Goal: Task Accomplishment & Management: Manage account settings

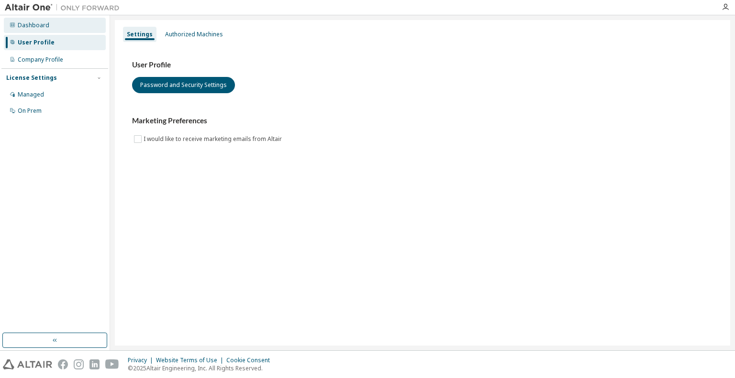
click at [58, 26] on div "Dashboard" at bounding box center [55, 25] width 102 height 15
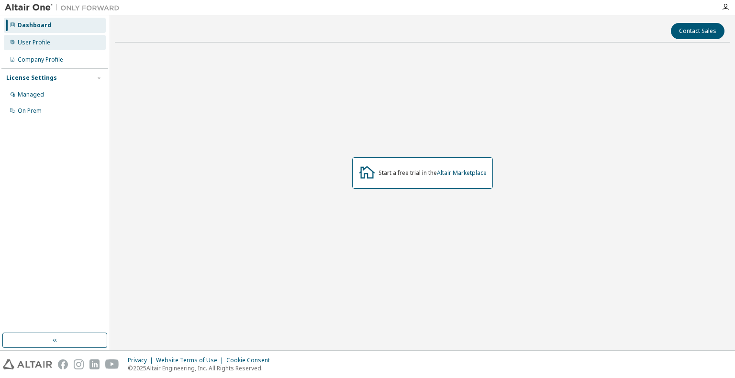
click at [58, 44] on div "User Profile" at bounding box center [55, 42] width 102 height 15
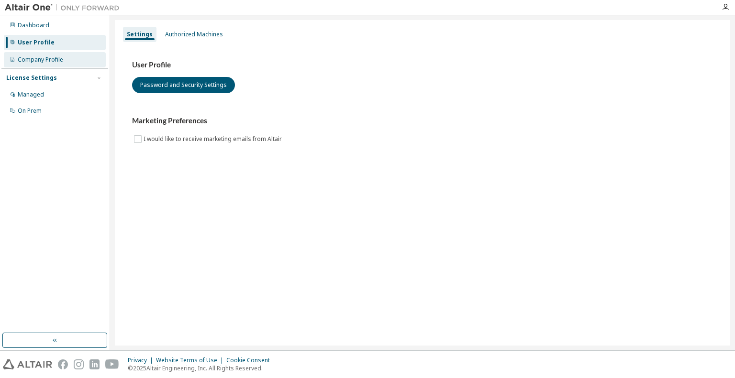
click at [58, 66] on div "Company Profile" at bounding box center [55, 59] width 102 height 15
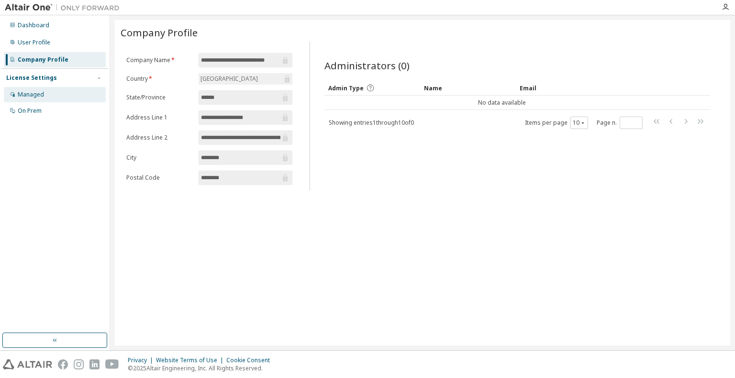
click at [54, 95] on div "Managed" at bounding box center [55, 94] width 102 height 15
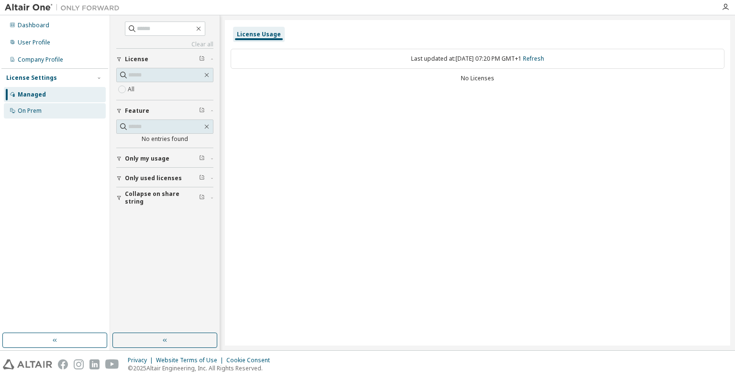
click at [56, 110] on div "On Prem" at bounding box center [55, 110] width 102 height 15
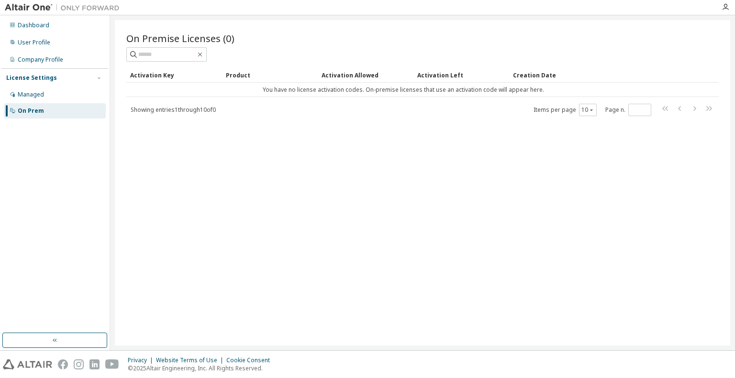
click at [246, 74] on div "Product" at bounding box center [270, 74] width 88 height 15
click at [347, 78] on div "Activation Allowed" at bounding box center [365, 74] width 88 height 15
click at [423, 78] on div "Activation Left" at bounding box center [461, 74] width 88 height 15
click at [533, 77] on div "Creation Date" at bounding box center [595, 74] width 164 height 15
click at [163, 74] on div "Activation Key" at bounding box center [174, 74] width 88 height 15
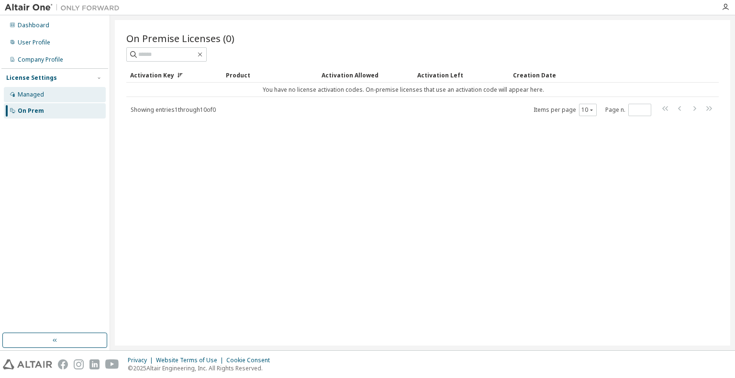
click at [56, 93] on div "Managed" at bounding box center [55, 94] width 102 height 15
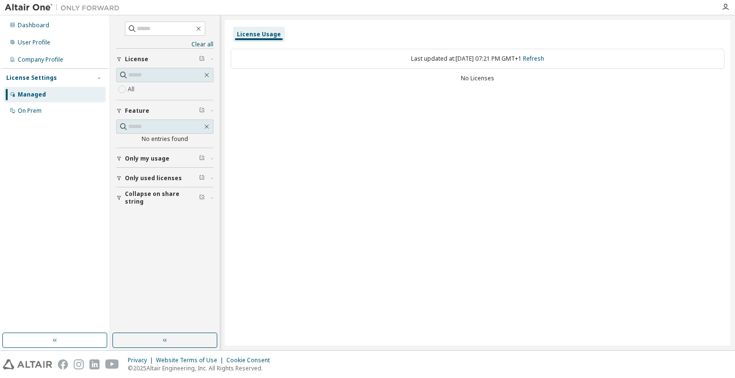
click at [202, 56] on icon "button" at bounding box center [202, 58] width 6 height 6
click at [134, 57] on span "License" at bounding box center [136, 59] width 23 height 8
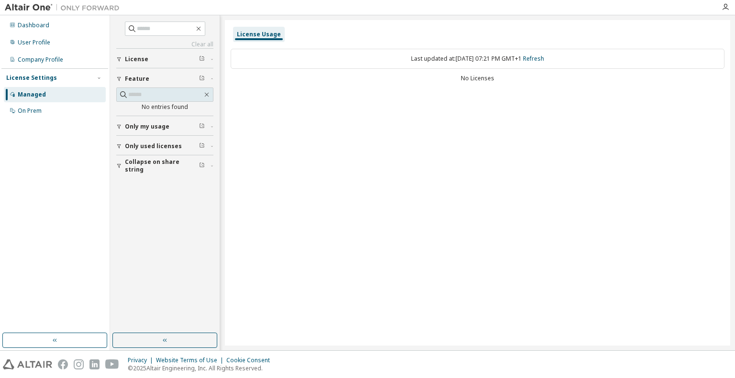
click at [134, 57] on span "License" at bounding box center [136, 59] width 23 height 8
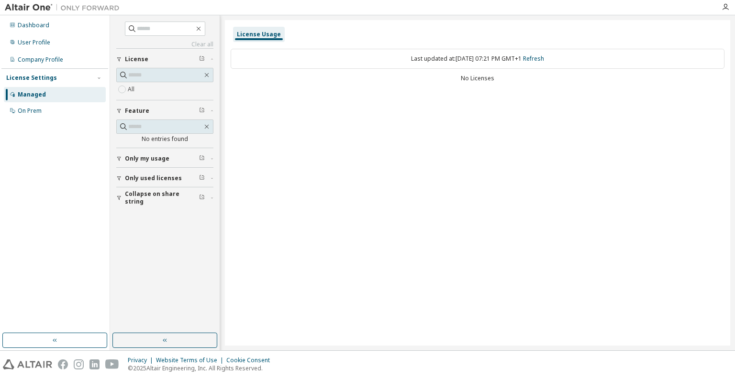
click at [142, 182] on button "Only used licenses" at bounding box center [164, 178] width 97 height 21
click at [127, 225] on span "Collapse on share string" at bounding box center [162, 225] width 74 height 15
click at [157, 339] on button "button" at bounding box center [164, 340] width 105 height 15
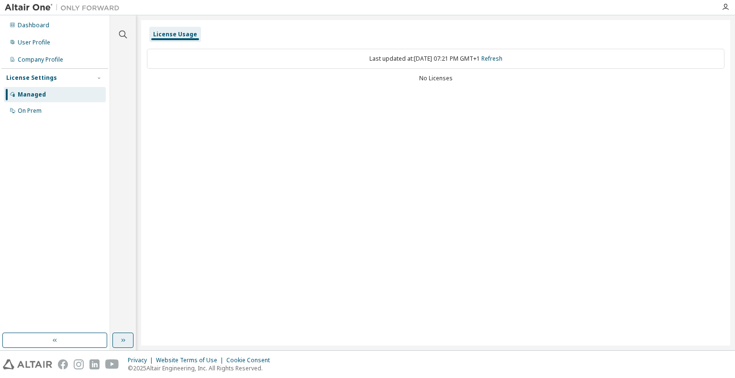
click at [130, 339] on button "button" at bounding box center [122, 340] width 21 height 15
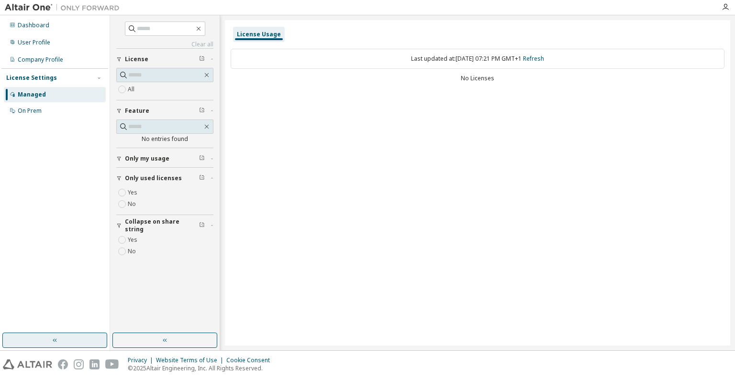
click at [75, 338] on button "button" at bounding box center [54, 340] width 105 height 15
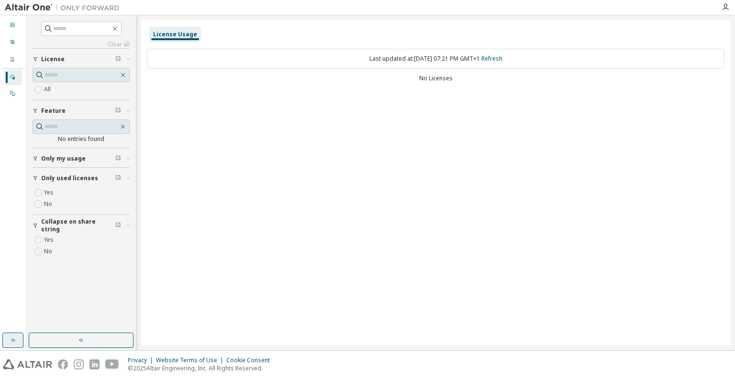
click at [11, 339] on icon "button" at bounding box center [13, 341] width 8 height 8
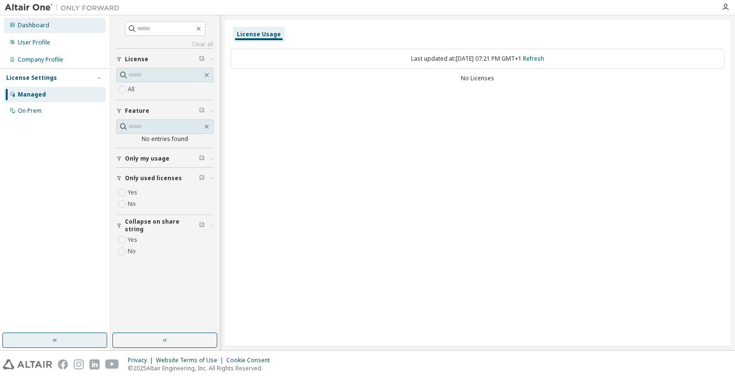
click at [61, 24] on div "Dashboard" at bounding box center [55, 25] width 102 height 15
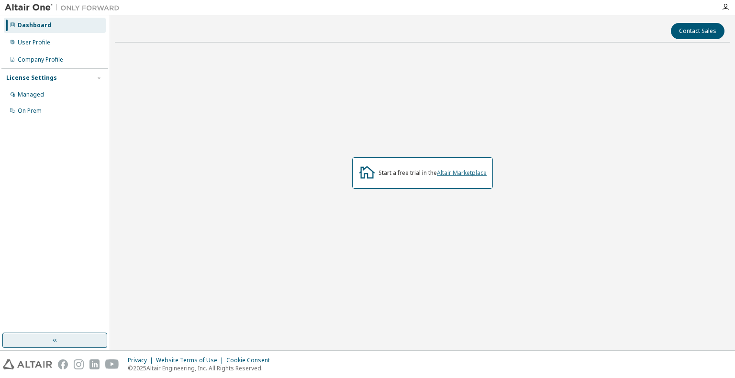
click at [453, 173] on link "Altair Marketplace" at bounding box center [462, 173] width 50 height 8
click at [473, 177] on link "Altair Marketplace" at bounding box center [462, 173] width 50 height 8
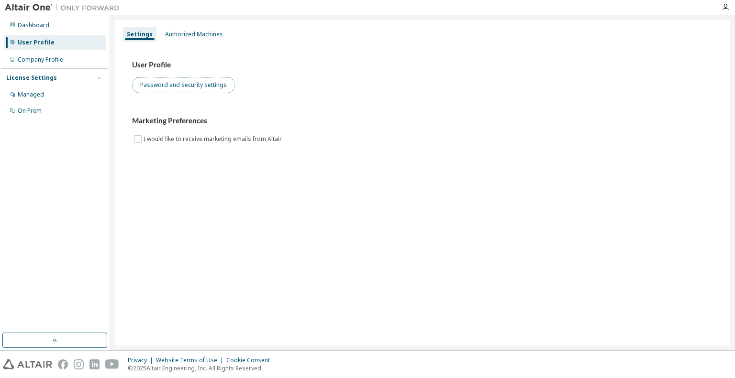
click at [170, 88] on button "Password and Security Settings" at bounding box center [183, 85] width 103 height 16
